Goal: Task Accomplishment & Management: Use online tool/utility

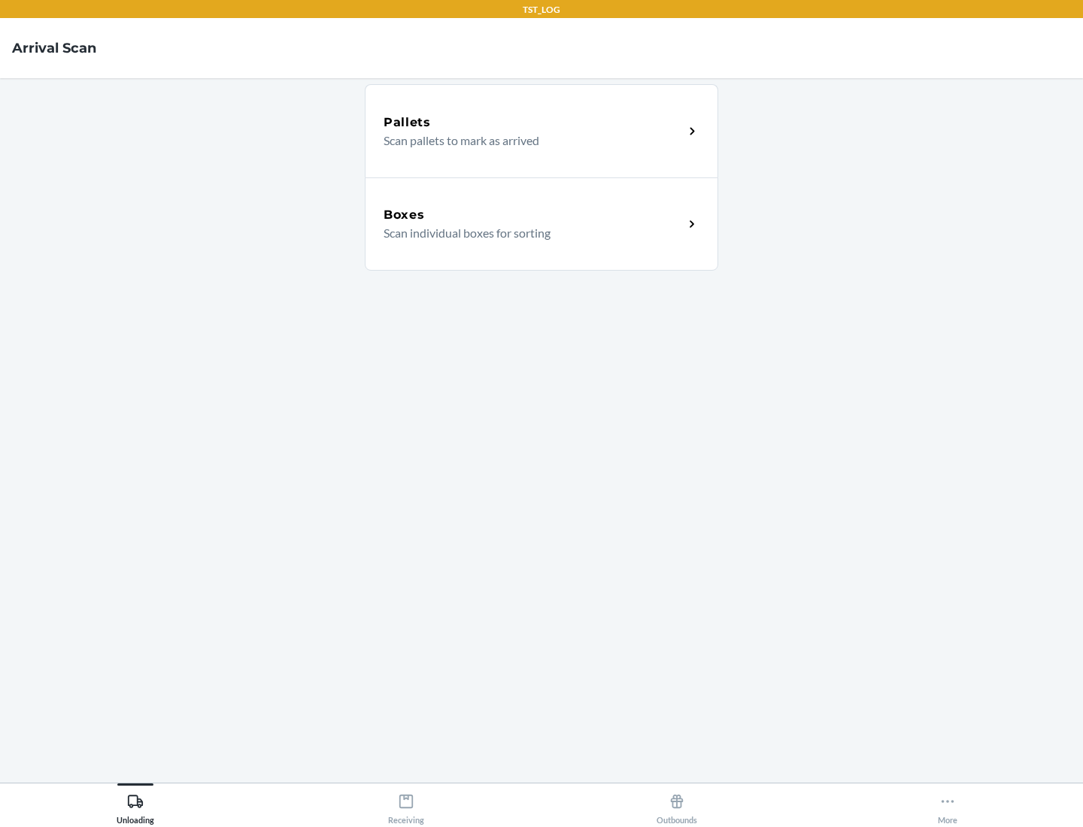
click at [533, 215] on div "Boxes" at bounding box center [533, 215] width 300 height 18
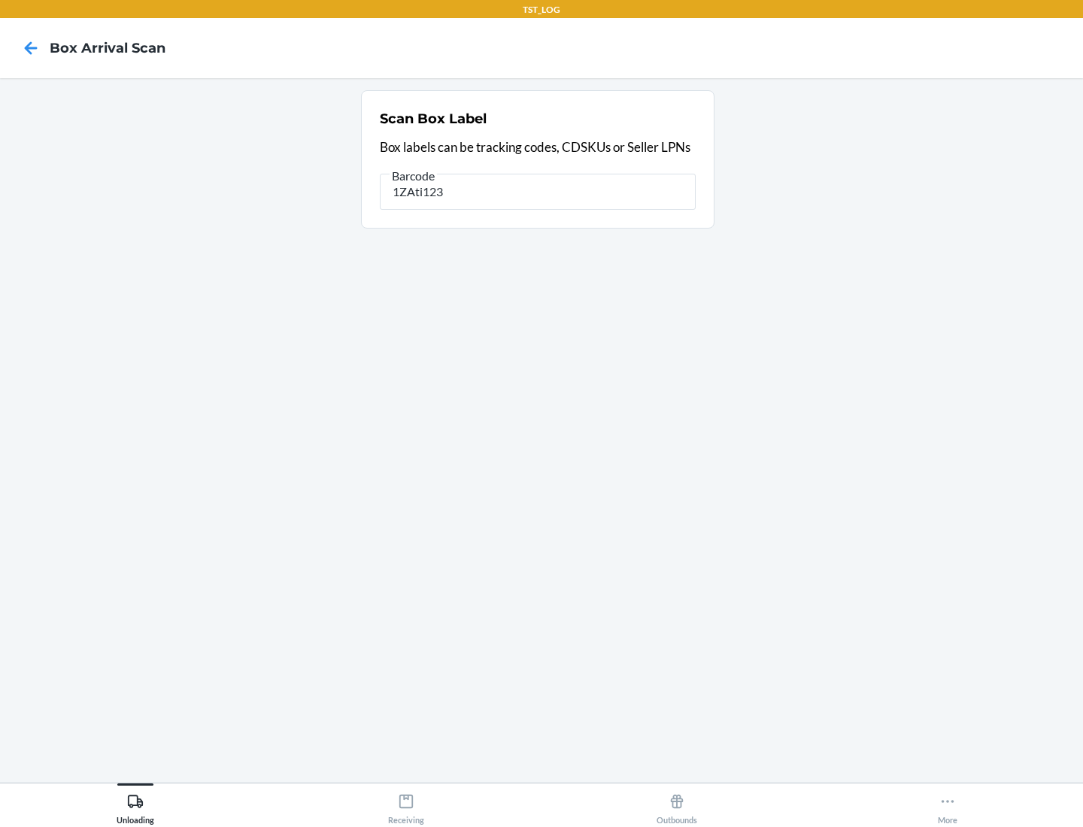
type input "1ZAti123"
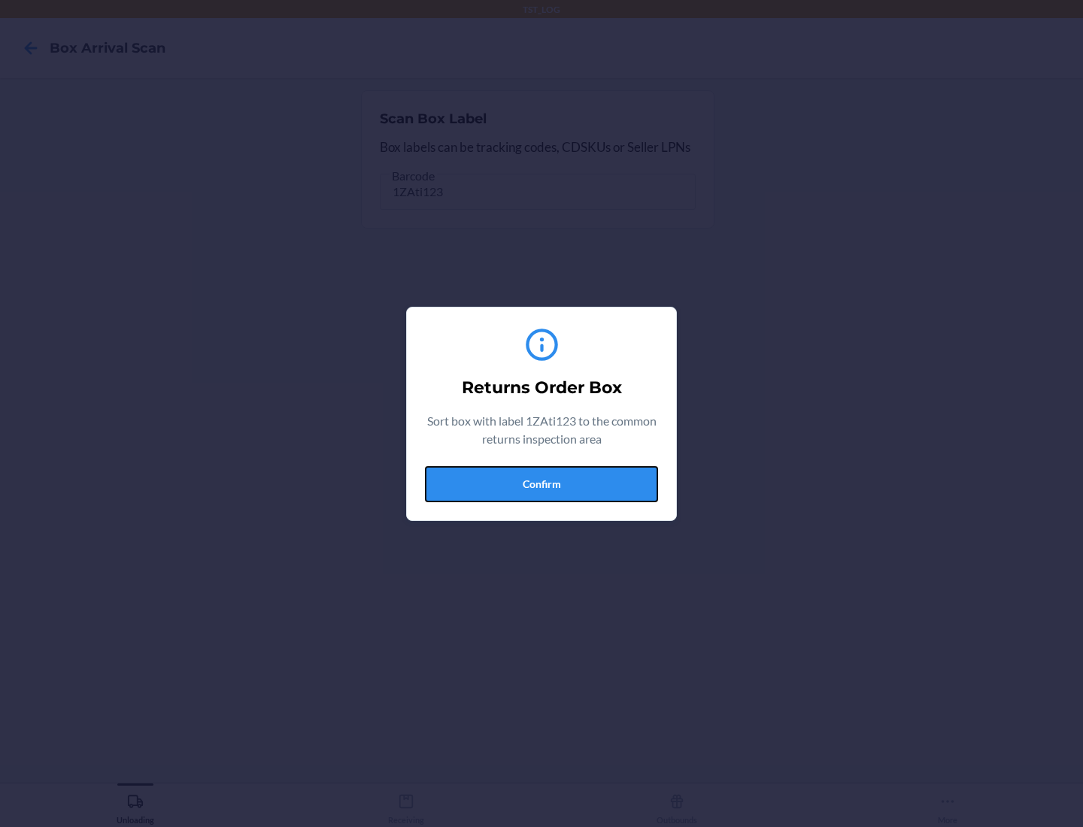
click at [541, 483] on button "Confirm" at bounding box center [541, 484] width 233 height 36
